Goal: Register for event/course

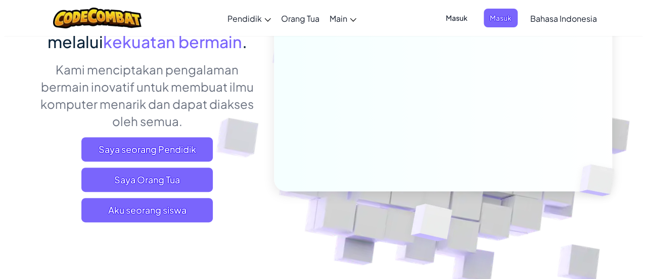
scroll to position [137, 0]
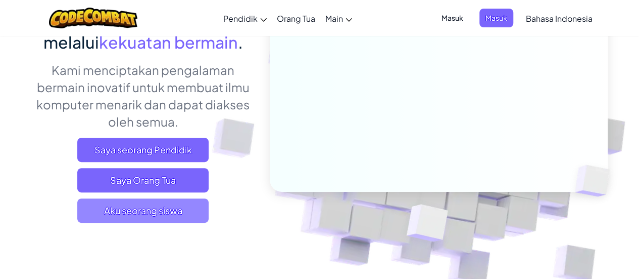
click at [167, 200] on span "Aku seorang siswa" at bounding box center [142, 210] width 131 height 24
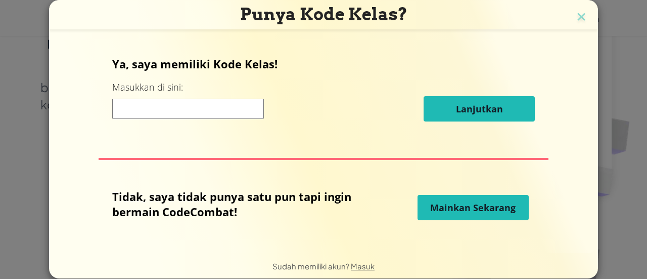
click at [459, 208] on span "Mainkan Sekarang" at bounding box center [472, 207] width 85 height 12
click at [459, 205] on span "Mainkan Sekarang" at bounding box center [472, 207] width 85 height 12
click at [481, 204] on span "Mainkan Sekarang" at bounding box center [472, 207] width 85 height 12
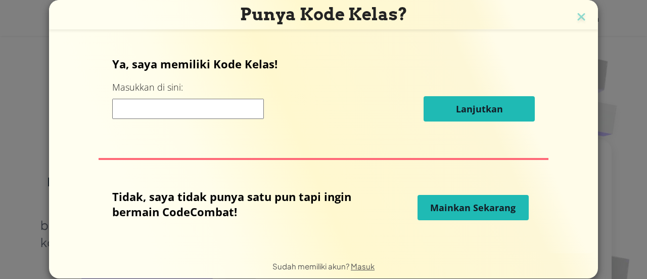
click at [486, 212] on span "Mainkan Sekarang" at bounding box center [472, 207] width 85 height 12
click at [439, 208] on span "Mainkan Sekarang" at bounding box center [472, 207] width 85 height 12
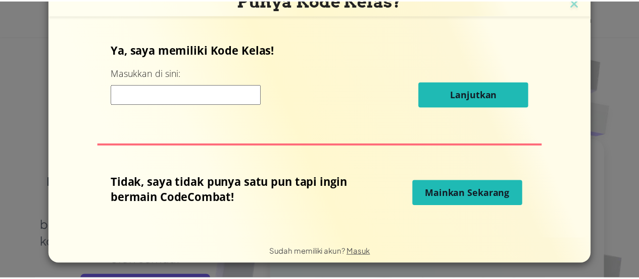
scroll to position [10, 0]
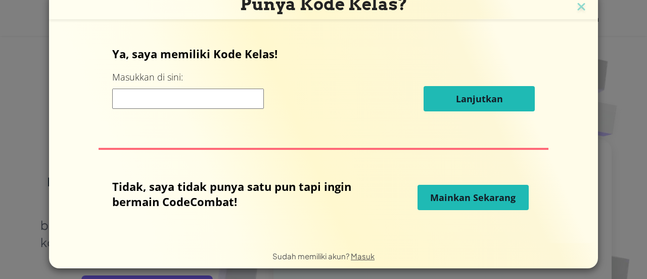
click at [486, 189] on button "Mainkan Sekarang" at bounding box center [473, 197] width 111 height 25
click at [488, 87] on button "Lanjutkan" at bounding box center [479, 98] width 111 height 25
click at [481, 193] on span "Mainkan Sekarang" at bounding box center [472, 197] width 85 height 12
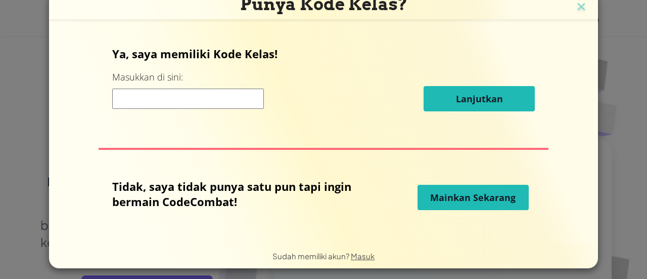
click at [481, 193] on span "Mainkan Sekarang" at bounding box center [472, 197] width 85 height 12
click at [486, 87] on button "Lanjutkan" at bounding box center [479, 98] width 111 height 25
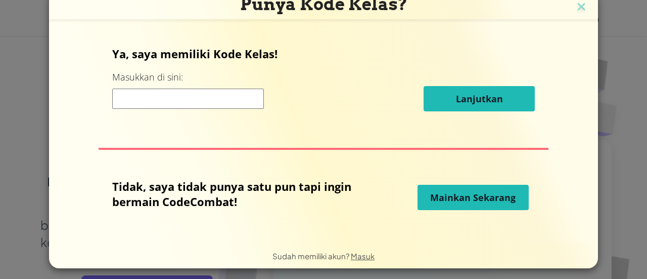
click at [486, 87] on button "Lanjutkan" at bounding box center [479, 98] width 111 height 25
click at [483, 207] on button "Mainkan Sekarang" at bounding box center [473, 197] width 111 height 25
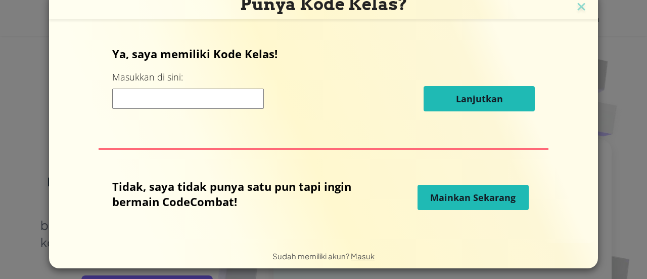
click at [483, 207] on button "Mainkan Sekarang" at bounding box center [473, 197] width 111 height 25
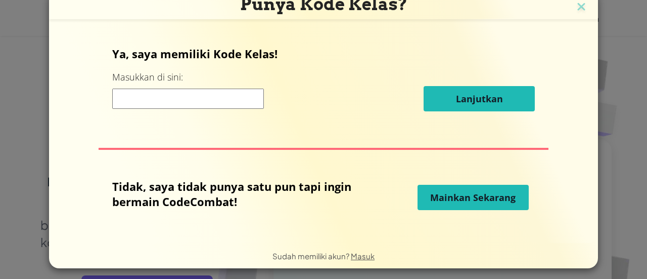
click at [127, 104] on input at bounding box center [188, 98] width 152 height 20
type input "117504"
click at [424, 86] on button "Lanjutkan" at bounding box center [479, 98] width 111 height 25
click at [580, 8] on img at bounding box center [581, 7] width 13 height 15
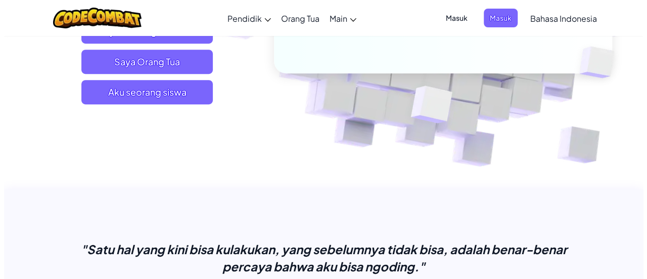
scroll to position [257, 0]
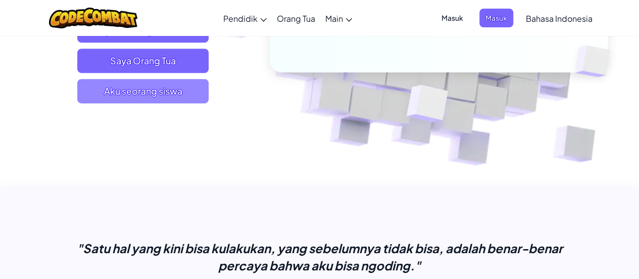
click at [131, 85] on span "Aku seorang siswa" at bounding box center [142, 91] width 131 height 24
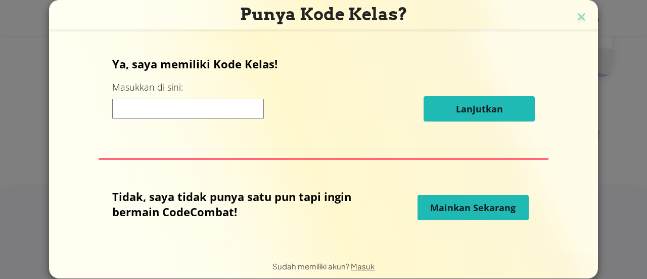
click at [495, 206] on span "Mainkan Sekarang" at bounding box center [472, 207] width 85 height 12
drag, startPoint x: 495, startPoint y: 206, endPoint x: 497, endPoint y: 214, distance: 8.3
click at [497, 214] on button "Mainkan Sekarang" at bounding box center [473, 207] width 111 height 25
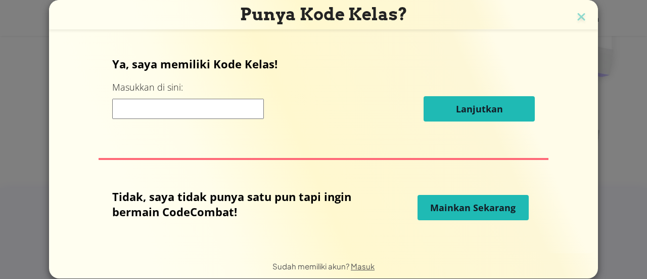
drag, startPoint x: 497, startPoint y: 214, endPoint x: 567, endPoint y: 132, distance: 107.2
drag, startPoint x: 567, startPoint y: 132, endPoint x: 530, endPoint y: 219, distance: 94.3
click at [530, 219] on div "Mainkan Sekarang" at bounding box center [473, 207] width 124 height 25
click at [519, 210] on button "Mainkan Sekarang" at bounding box center [473, 207] width 111 height 25
drag, startPoint x: 519, startPoint y: 210, endPoint x: 553, endPoint y: 208, distance: 34.4
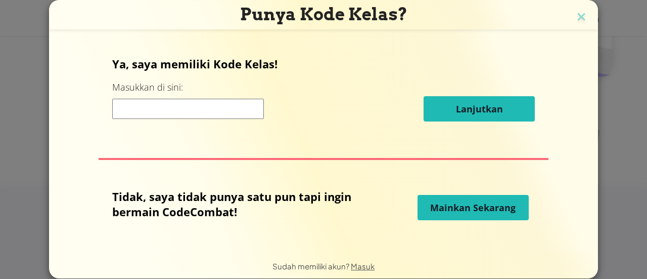
click at [553, 208] on div "Ya, saya memiliki Kode Kelas! Masukkan di sini: Lanjutkan Tidak, saya tidak pun…" at bounding box center [323, 141] width 529 height 198
click at [439, 199] on button "Mainkan Sekarang" at bounding box center [473, 207] width 111 height 25
click at [468, 204] on span "Mainkan Sekarang" at bounding box center [472, 207] width 85 height 12
click at [303, 65] on p "Ya, saya memiliki Kode Kelas!" at bounding box center [323, 63] width 423 height 15
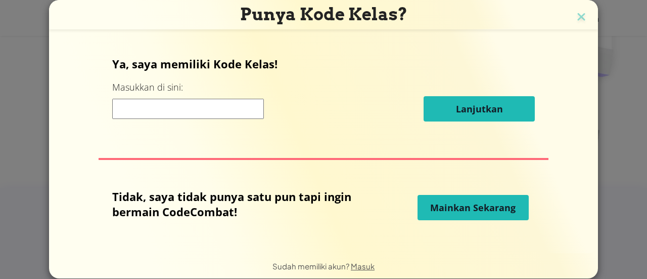
click at [457, 202] on span "Mainkan Sekarang" at bounding box center [472, 207] width 85 height 12
click at [466, 212] on span "Mainkan Sekarang" at bounding box center [472, 207] width 85 height 12
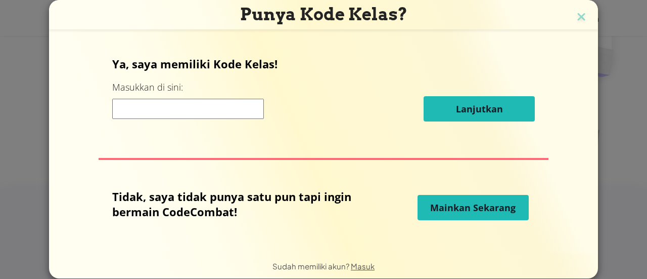
click at [466, 212] on span "Mainkan Sekarang" at bounding box center [472, 207] width 85 height 12
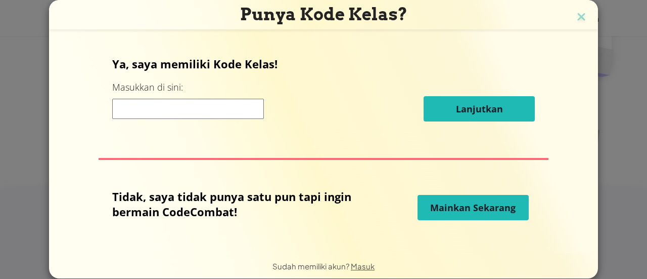
click at [466, 210] on span "Mainkan Sekarang" at bounding box center [472, 207] width 85 height 12
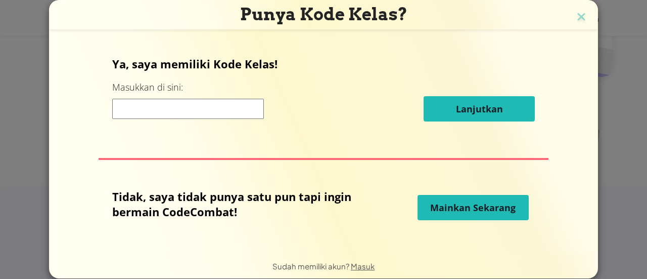
click at [466, 210] on span "Mainkan Sekarang" at bounding box center [472, 207] width 85 height 12
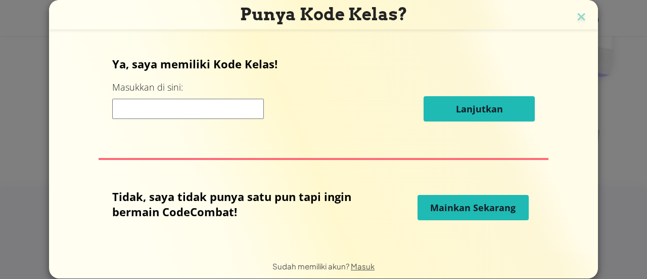
click at [466, 210] on span "Mainkan Sekarang" at bounding box center [472, 207] width 85 height 12
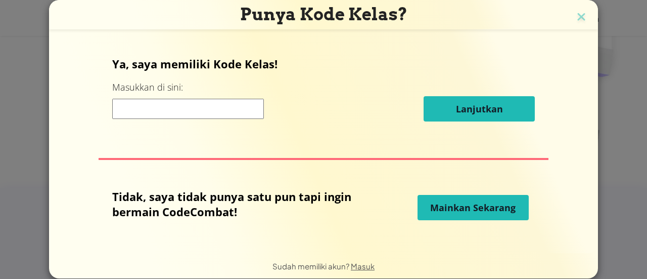
click at [466, 210] on span "Mainkan Sekarang" at bounding box center [472, 207] width 85 height 12
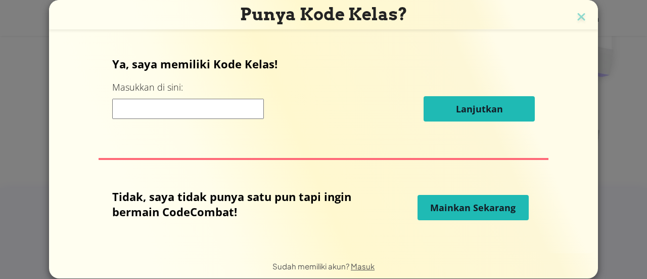
click at [434, 145] on div "Ya, saya memiliki Kode Kelas! Masukkan di sini: Lanjutkan Tidak, saya tidak pun…" at bounding box center [323, 141] width 529 height 198
click at [438, 143] on div "Ya, saya memiliki Kode Kelas! Masukkan di sini: Lanjutkan Tidak, saya tidak pun…" at bounding box center [323, 141] width 529 height 198
click at [497, 198] on button "Mainkan Sekarang" at bounding box center [473, 207] width 111 height 25
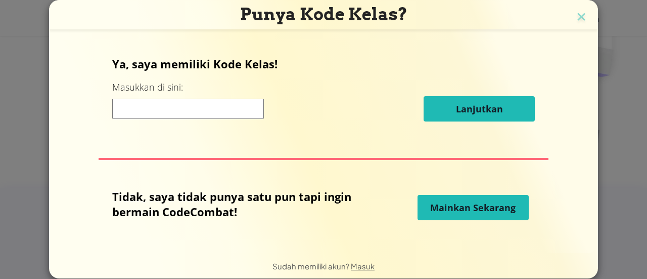
click at [497, 198] on button "Mainkan Sekarang" at bounding box center [473, 207] width 111 height 25
click at [495, 196] on button "Mainkan Sekarang" at bounding box center [473, 207] width 111 height 25
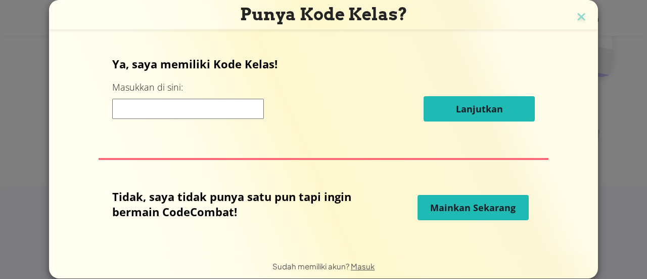
click at [495, 196] on button "Mainkan Sekarang" at bounding box center [473, 207] width 111 height 25
click at [493, 212] on span "Mainkan Sekarang" at bounding box center [472, 207] width 85 height 12
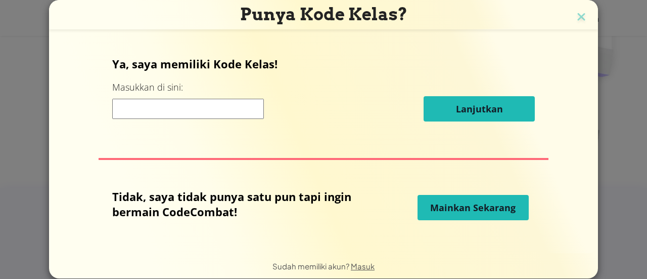
click at [42, 196] on div "Punya Kode Kelas? Ya, saya memiliki Kode Kelas! Masukkan di sini: Lanjutkan Tid…" at bounding box center [323, 139] width 647 height 279
click at [449, 212] on span "Mainkan Sekarang" at bounding box center [472, 207] width 85 height 12
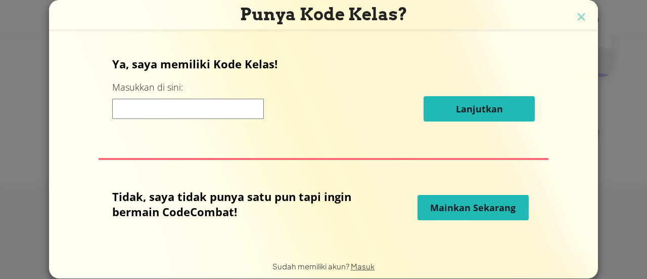
click at [449, 212] on span "Mainkan Sekarang" at bounding box center [472, 207] width 85 height 12
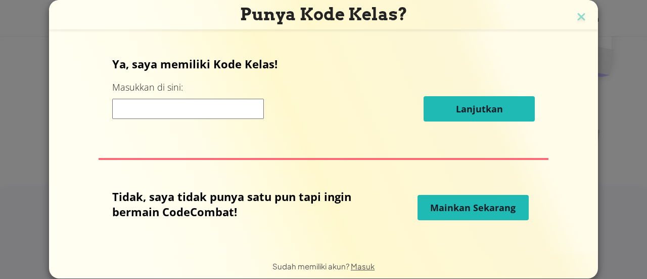
click at [449, 212] on span "Mainkan Sekarang" at bounding box center [472, 207] width 85 height 12
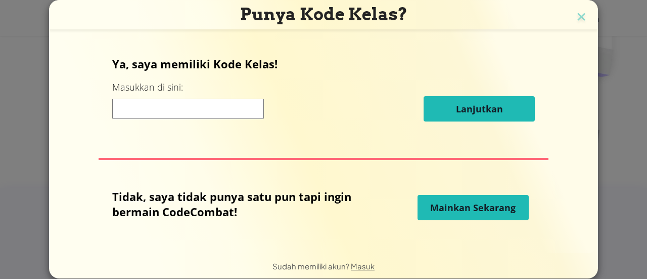
click at [449, 212] on span "Mainkan Sekarang" at bounding box center [472, 207] width 85 height 12
drag, startPoint x: 449, startPoint y: 212, endPoint x: 128, endPoint y: -54, distance: 416.4
